Goal: Navigation & Orientation: Find specific page/section

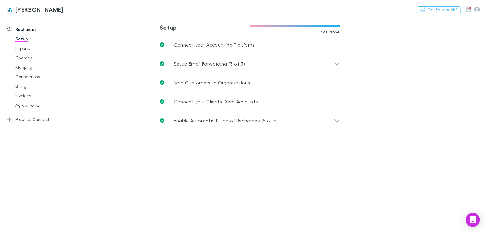
click at [479, 8] on icon "button" at bounding box center [477, 10] width 6 height 6
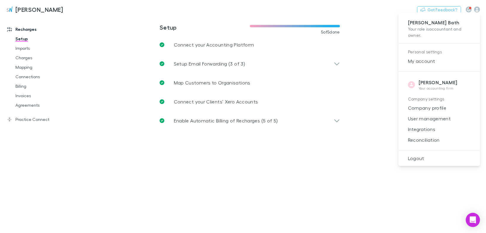
click at [426, 61] on span "My account" at bounding box center [439, 61] width 72 height 7
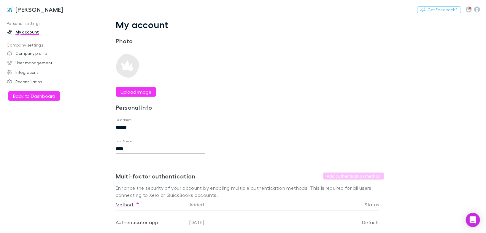
click at [37, 63] on link "User management" at bounding box center [39, 62] width 77 height 9
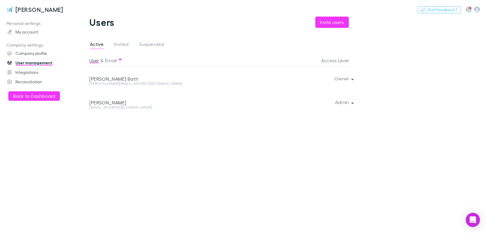
click at [28, 53] on link "Company profile" at bounding box center [39, 53] width 77 height 9
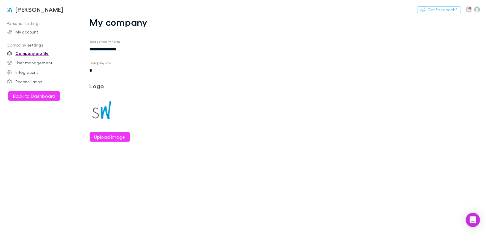
click at [32, 80] on link "Reconciliation" at bounding box center [39, 81] width 77 height 9
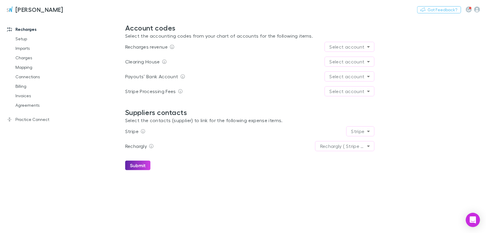
click at [28, 94] on link "Invoices" at bounding box center [43, 95] width 68 height 9
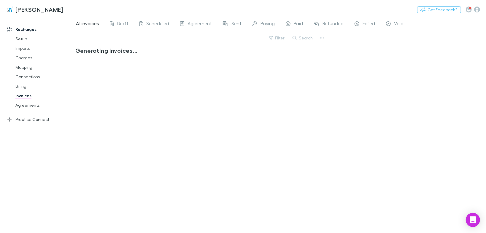
click at [477, 6] on div "Nothing Got Feedback?" at bounding box center [451, 10] width 69 height 8
click at [27, 118] on link "Practice Connect" at bounding box center [39, 119] width 77 height 9
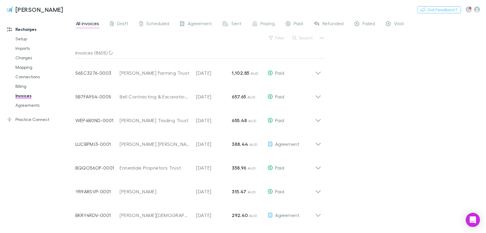
click at [479, 8] on icon "button" at bounding box center [477, 10] width 6 height 6
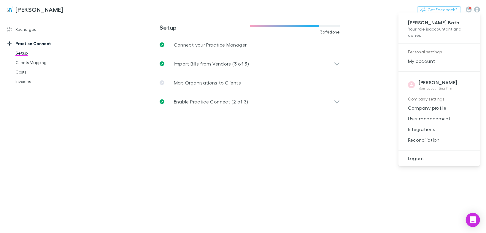
click at [411, 141] on span "Reconciliation" at bounding box center [439, 139] width 72 height 7
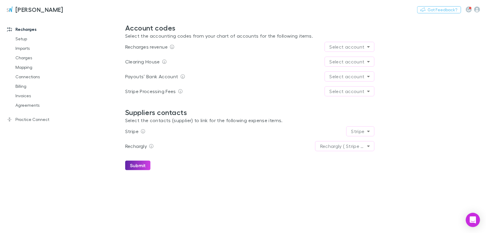
click at [11, 118] on icon at bounding box center [9, 119] width 5 height 5
